Goal: Communication & Community: Answer question/provide support

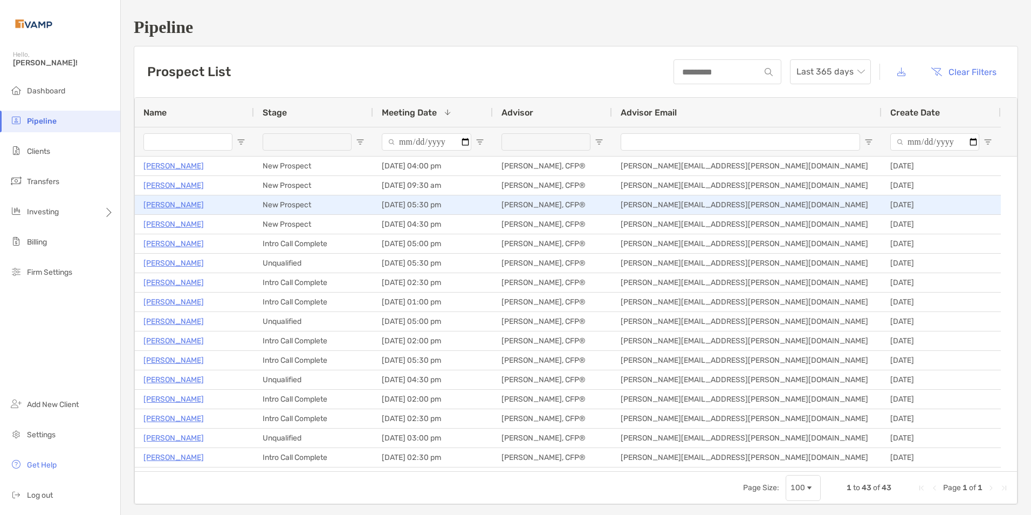
click at [186, 202] on p "Maricelda Medina" at bounding box center [173, 204] width 60 height 13
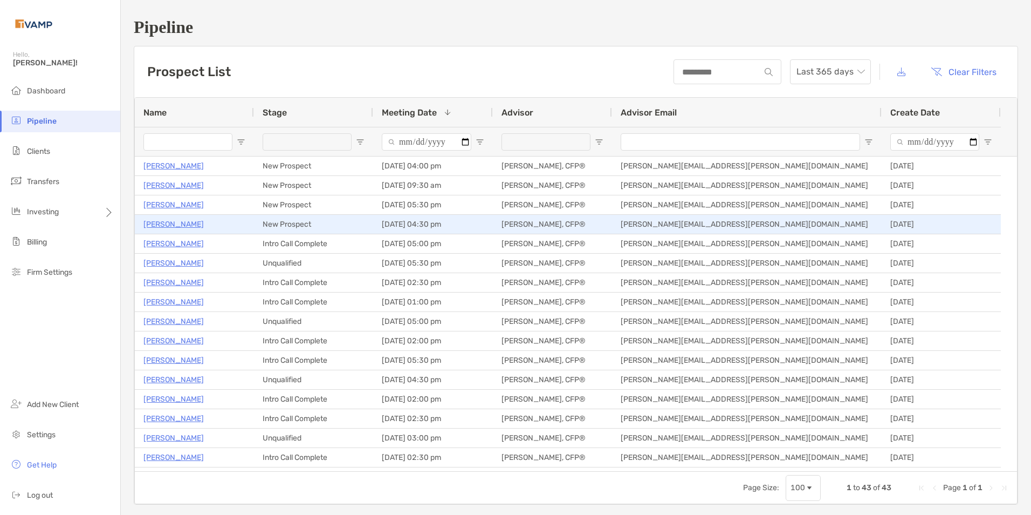
click at [181, 225] on p "[PERSON_NAME]" at bounding box center [173, 223] width 60 height 13
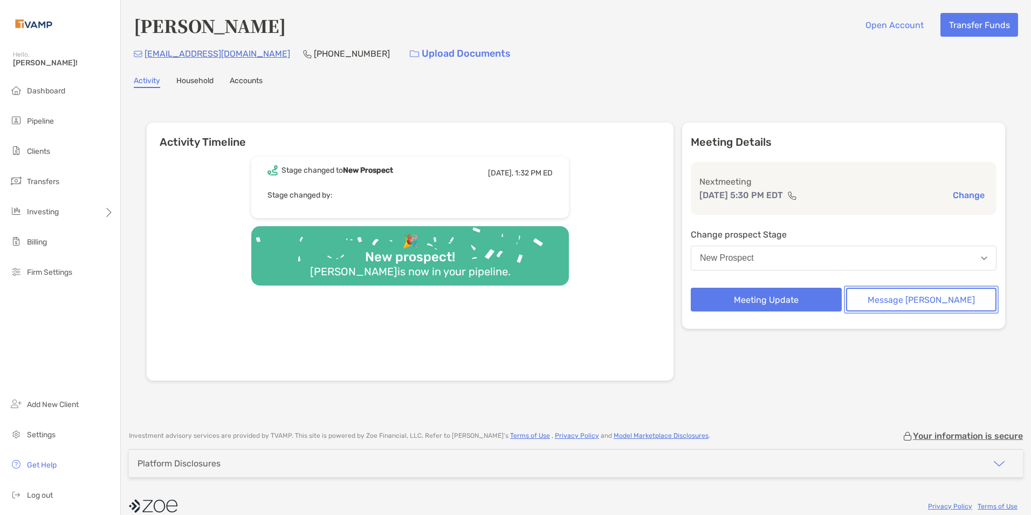
click at [905, 303] on button "Message [PERSON_NAME]" at bounding box center [921, 299] width 151 height 24
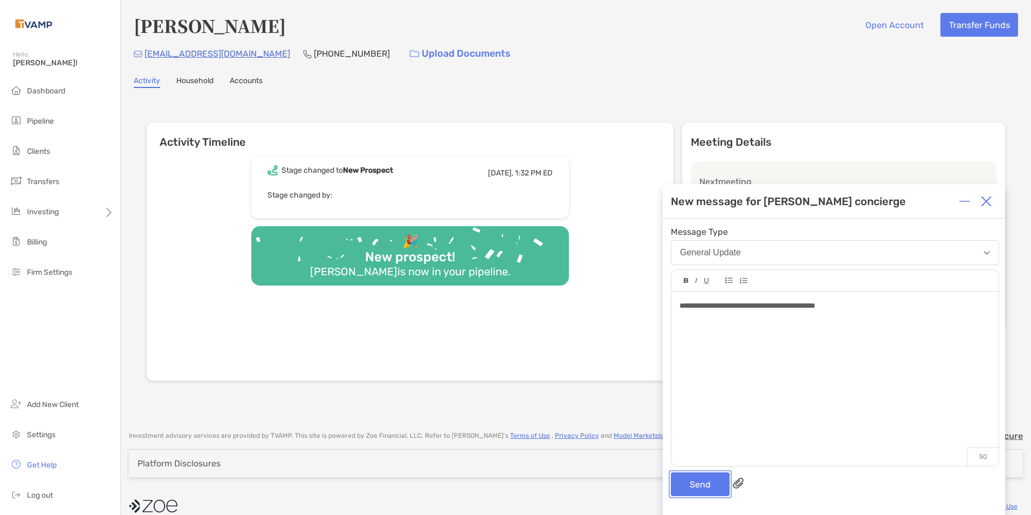
click at [711, 489] on button "Send" at bounding box center [700, 484] width 59 height 24
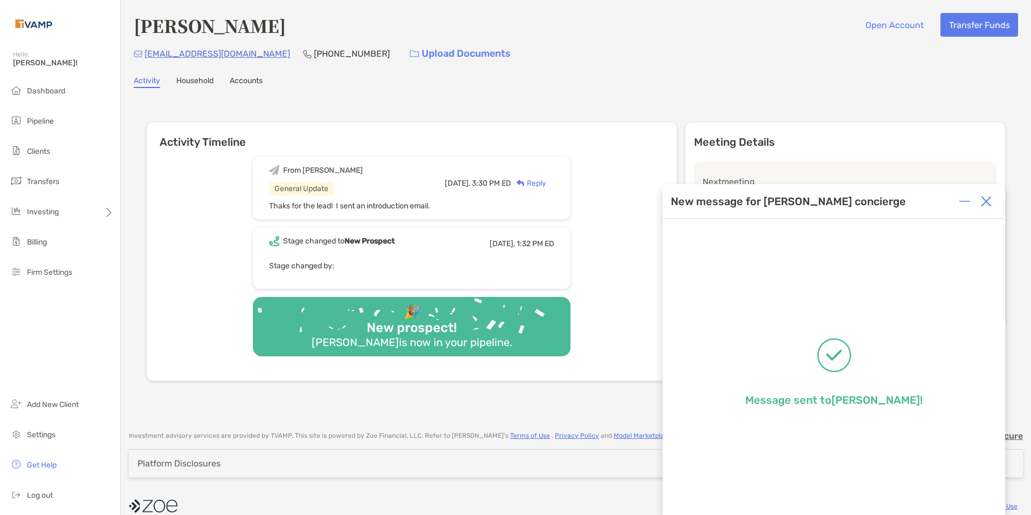
click at [986, 201] on img at bounding box center [986, 201] width 11 height 11
